Goal: Task Accomplishment & Management: Manage account settings

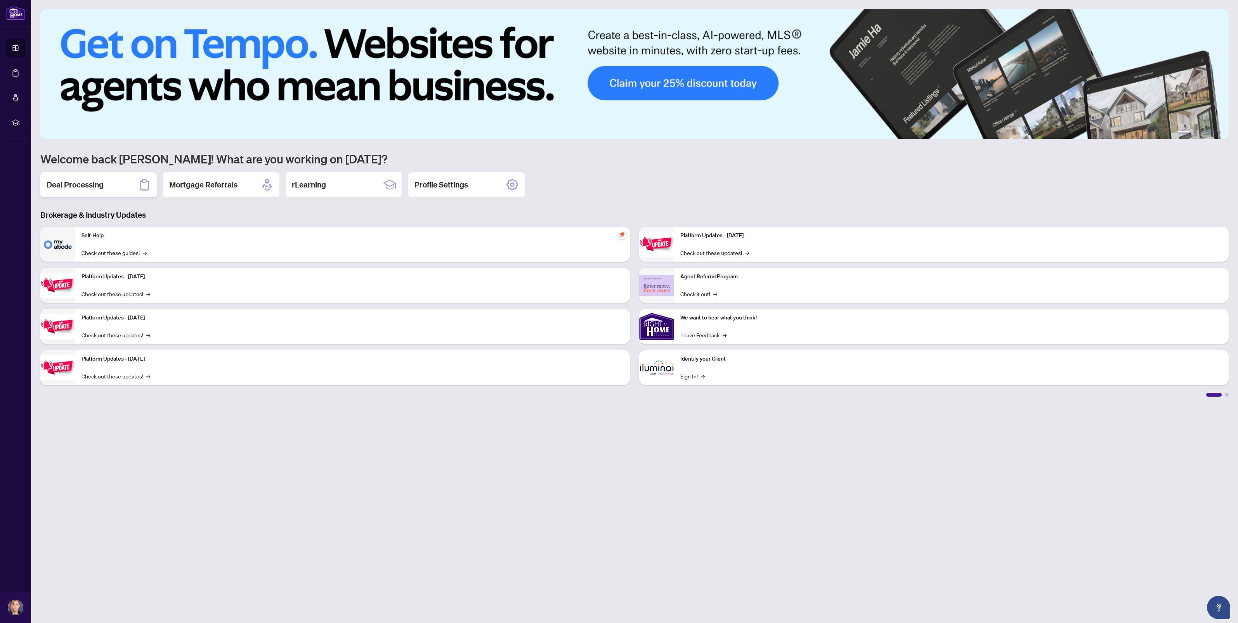
click at [109, 185] on div "Deal Processing" at bounding box center [98, 184] width 116 height 25
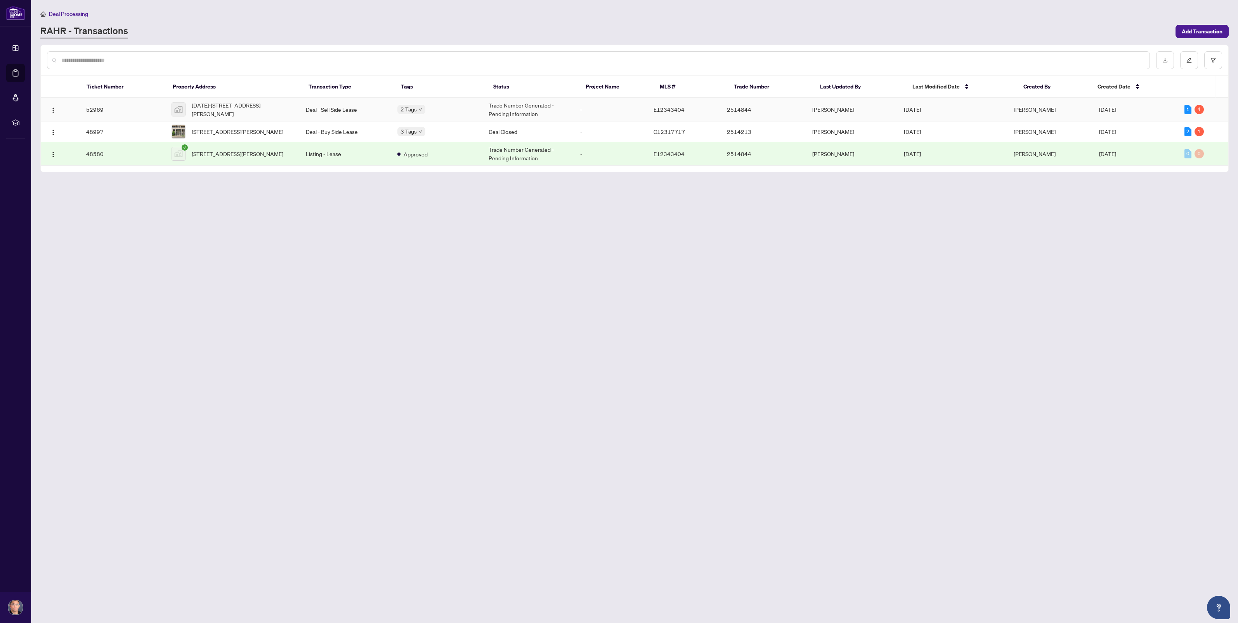
click at [94, 110] on td "52969" at bounding box center [122, 110] width 85 height 24
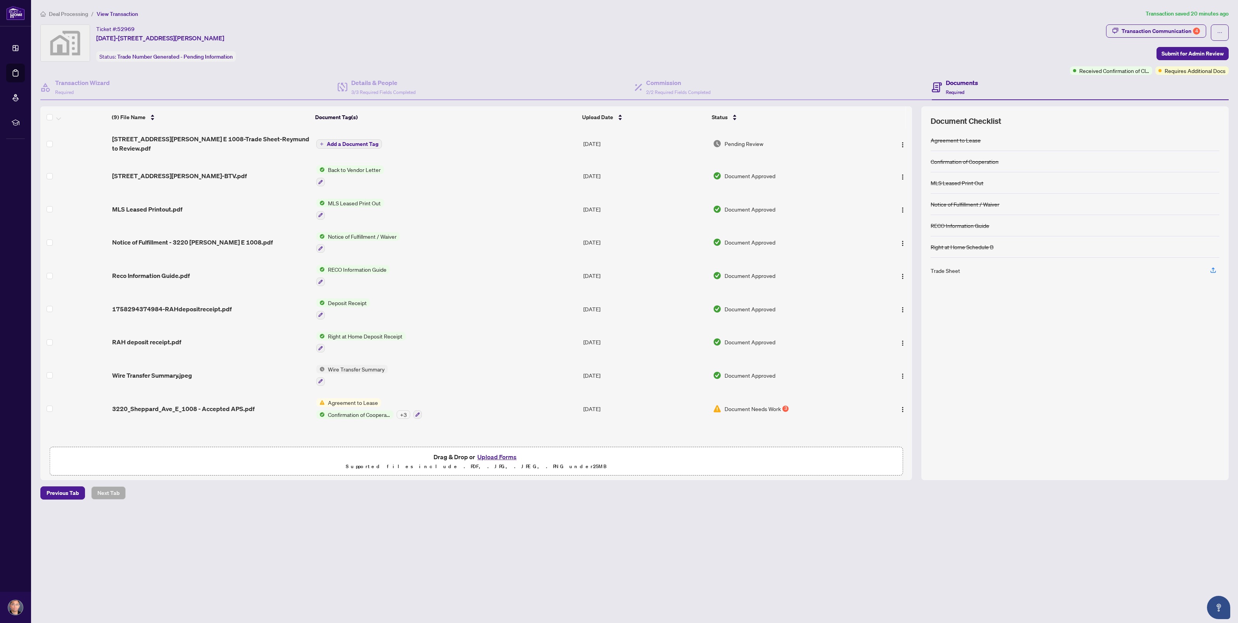
drag, startPoint x: 620, startPoint y: 179, endPoint x: 629, endPoint y: 174, distance: 10.3
click at [626, 175] on tbody "(9) File Name Document Tag(s) Upload Date Status [STREET_ADDRESS][PERSON_NAME] …" at bounding box center [476, 276] width 872 height 297
click at [725, 404] on span "Document Needs Work" at bounding box center [753, 408] width 56 height 9
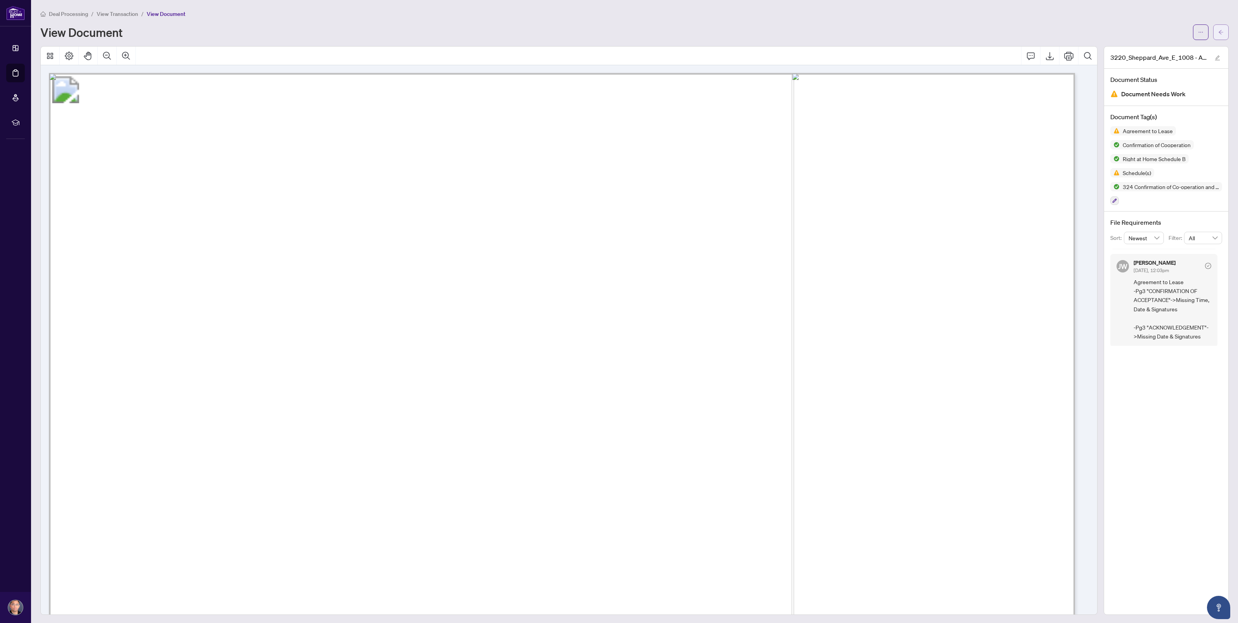
click at [1218, 28] on span "button" at bounding box center [1220, 32] width 5 height 12
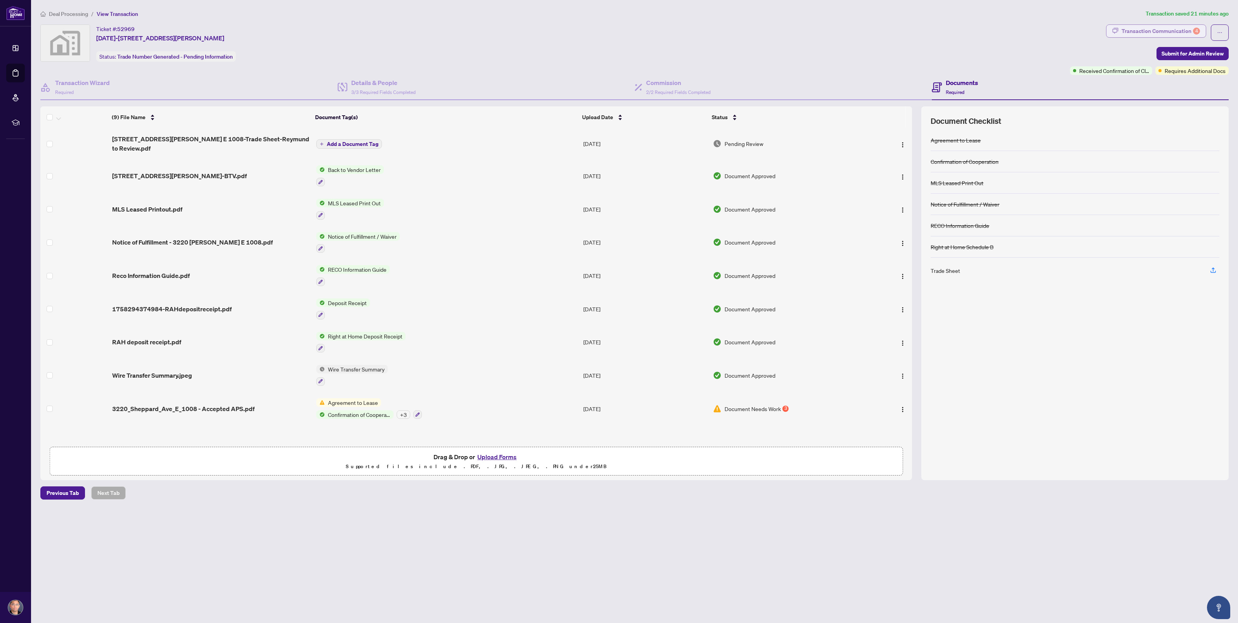
click at [1149, 30] on div "Transaction Communication 4" at bounding box center [1161, 31] width 78 height 12
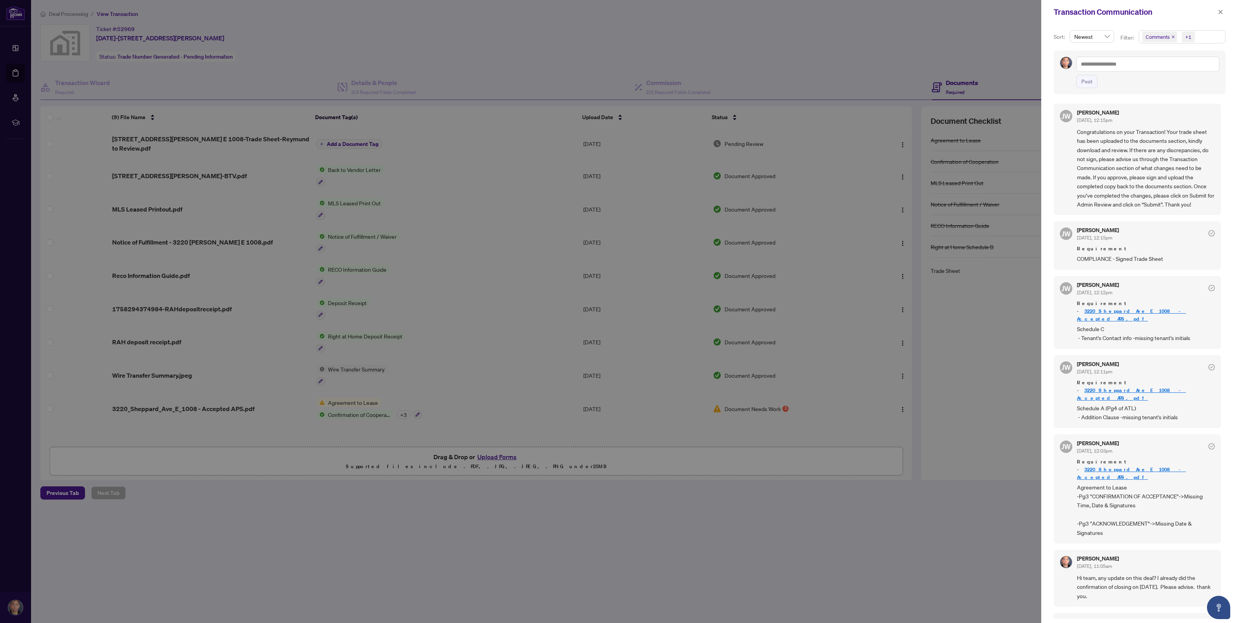
click at [839, 181] on div at bounding box center [619, 311] width 1238 height 623
click at [457, 265] on div at bounding box center [619, 311] width 1238 height 623
click at [451, 192] on div at bounding box center [619, 311] width 1238 height 623
click at [782, 148] on div at bounding box center [619, 311] width 1238 height 623
click at [1220, 7] on span "button" at bounding box center [1220, 12] width 5 height 12
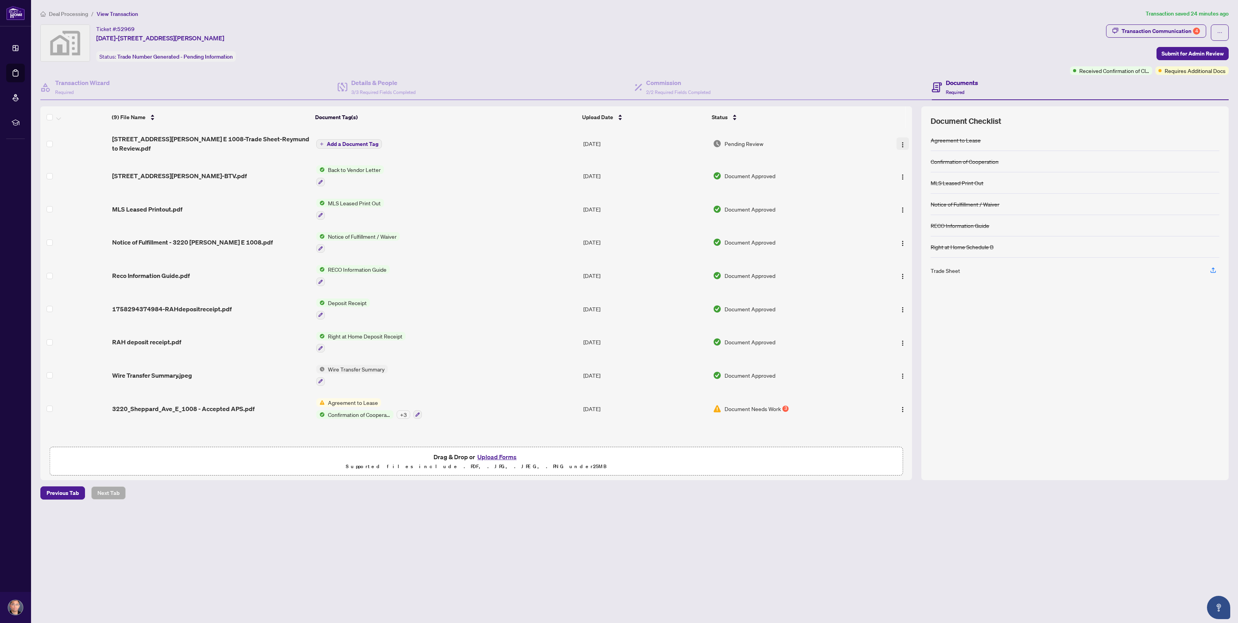
click at [900, 142] on img "button" at bounding box center [903, 145] width 6 height 6
click at [905, 177] on span "Download" at bounding box center [938, 180] width 74 height 9
click at [902, 174] on img "button" at bounding box center [903, 177] width 6 height 6
click at [905, 206] on span "Download" at bounding box center [938, 209] width 74 height 9
